Goal: Information Seeking & Learning: Learn about a topic

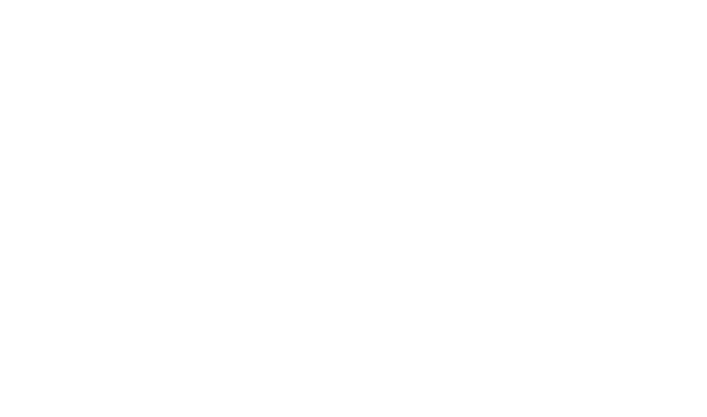
click at [561, 5] on html at bounding box center [353, 2] width 707 height 5
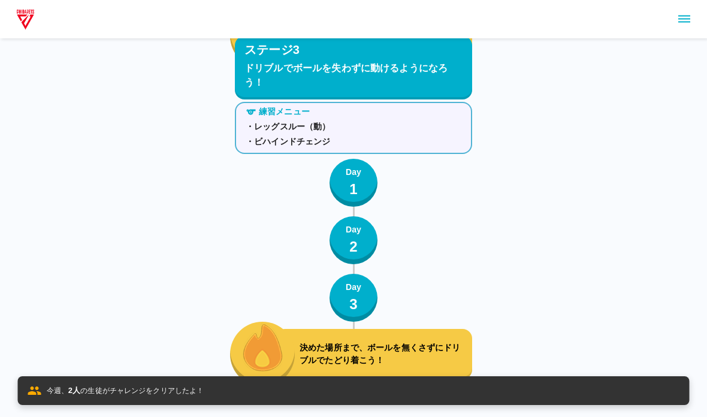
scroll to position [4982, 0]
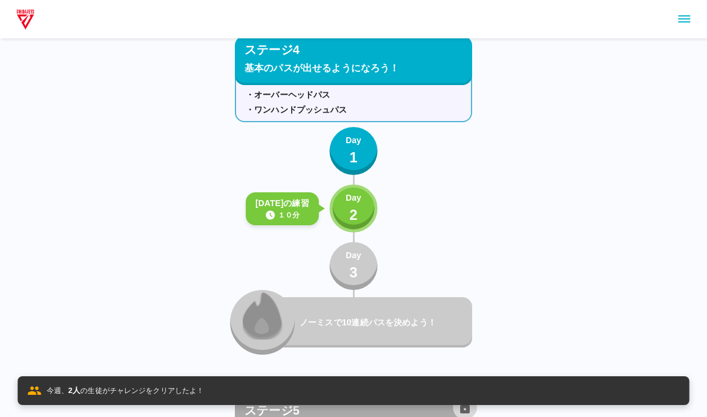
click at [356, 205] on p "2" at bounding box center [353, 215] width 8 height 22
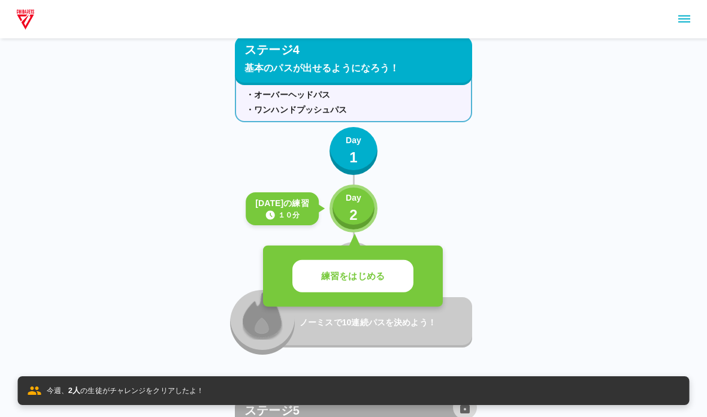
click at [319, 292] on button "練習をはじめる" at bounding box center [352, 276] width 121 height 33
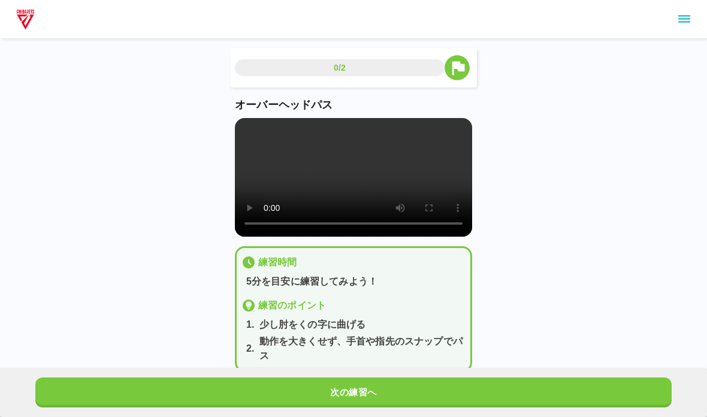
click at [275, 222] on video at bounding box center [353, 177] width 237 height 119
click at [288, 191] on video at bounding box center [353, 177] width 237 height 119
click at [255, 137] on video at bounding box center [353, 177] width 237 height 119
click at [247, 131] on video at bounding box center [353, 177] width 237 height 119
click at [58, 389] on button "次の練習へ" at bounding box center [353, 392] width 636 height 30
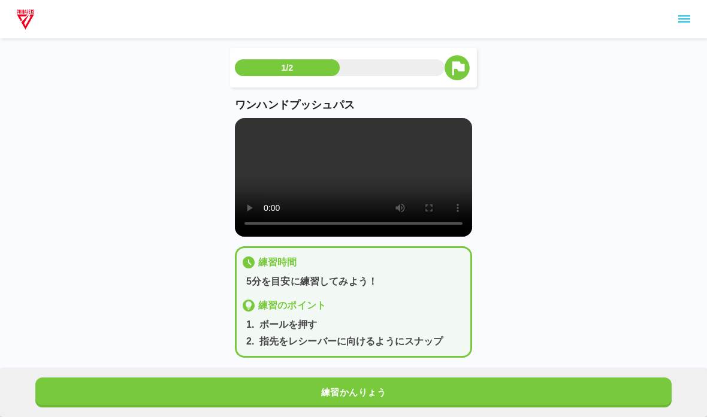
click at [235, 119] on video at bounding box center [353, 177] width 237 height 119
click at [237, 123] on video at bounding box center [353, 177] width 237 height 119
click at [71, 382] on button "練習かんりょう" at bounding box center [353, 392] width 636 height 30
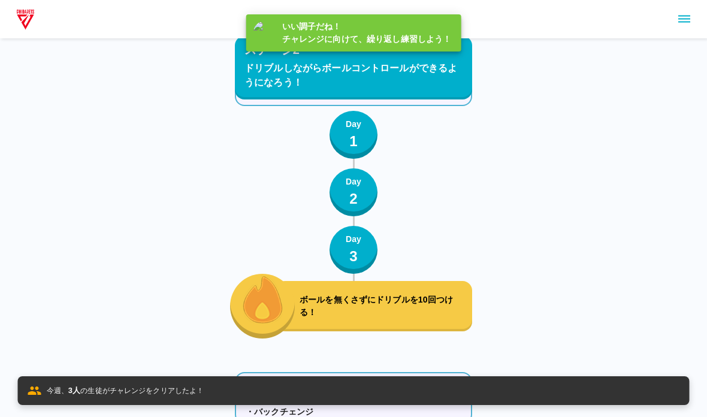
scroll to position [4982, 0]
